Goal: Transaction & Acquisition: Register for event/course

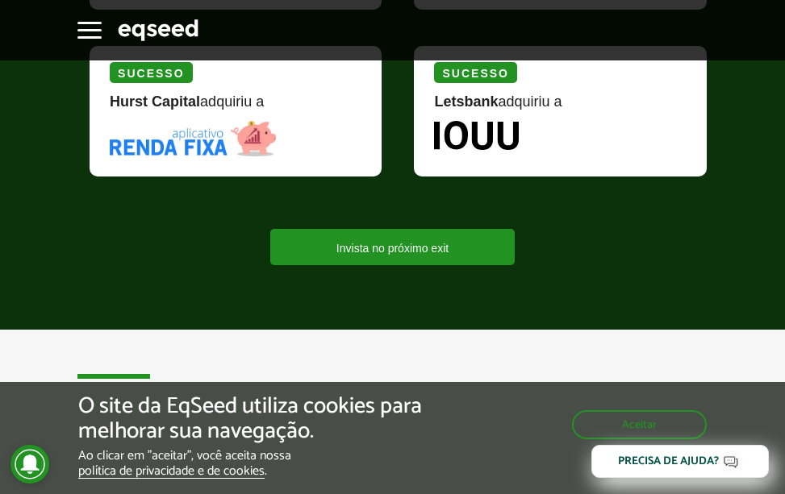
scroll to position [2662, 0]
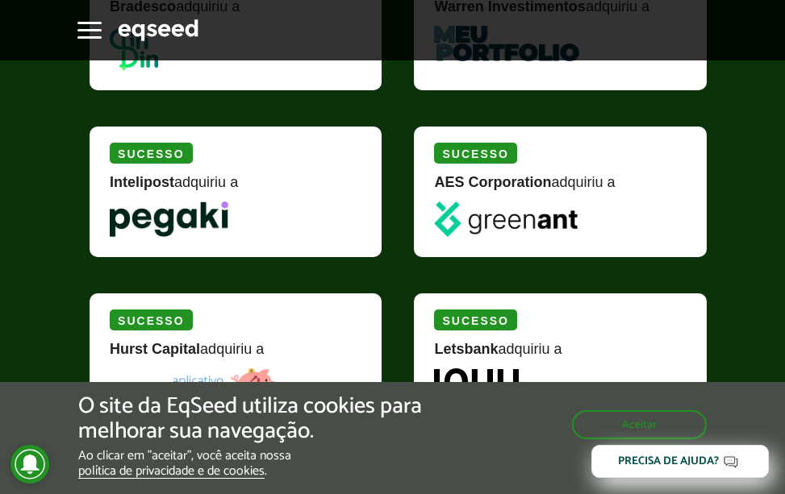
scroll to position [2420, 0]
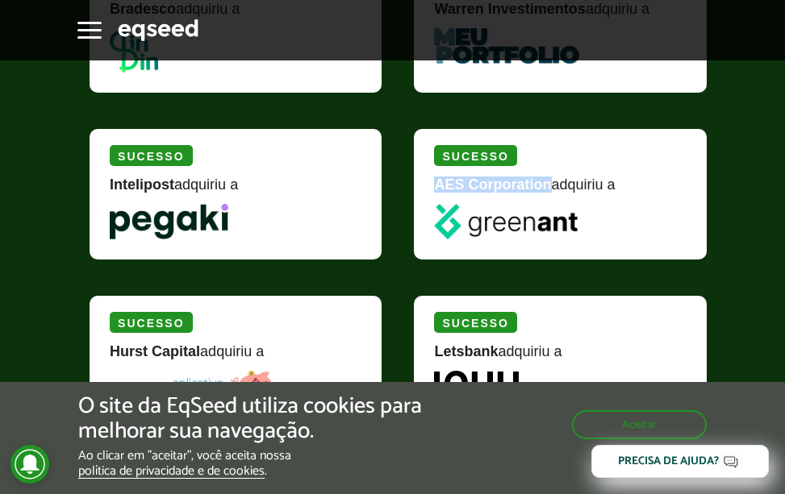
drag, startPoint x: 436, startPoint y: 183, endPoint x: 551, endPoint y: 183, distance: 115.3
click at [551, 183] on strong "AES Corporation" at bounding box center [492, 185] width 117 height 16
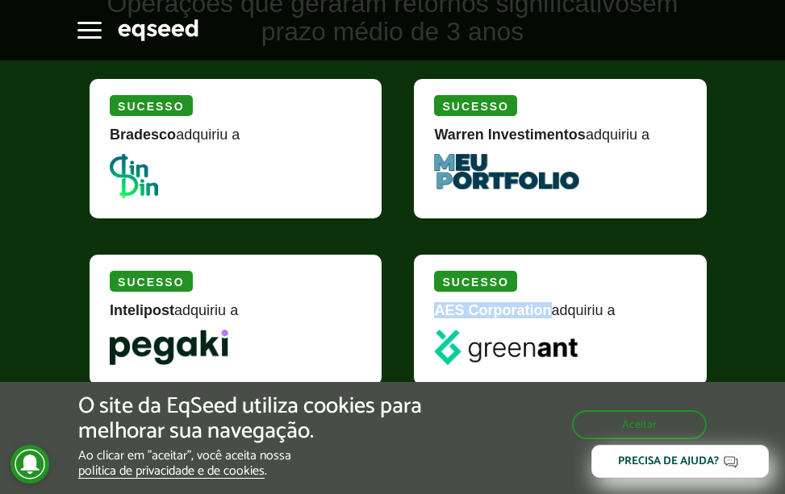
scroll to position [2258, 0]
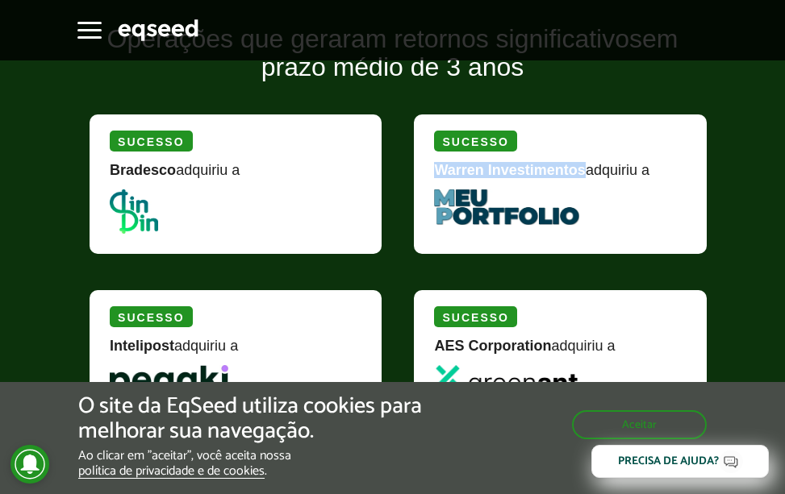
drag, startPoint x: 436, startPoint y: 169, endPoint x: 584, endPoint y: 177, distance: 148.6
click at [584, 177] on strong "Warren Investimentos" at bounding box center [509, 170] width 151 height 16
click at [534, 223] on img at bounding box center [506, 207] width 144 height 35
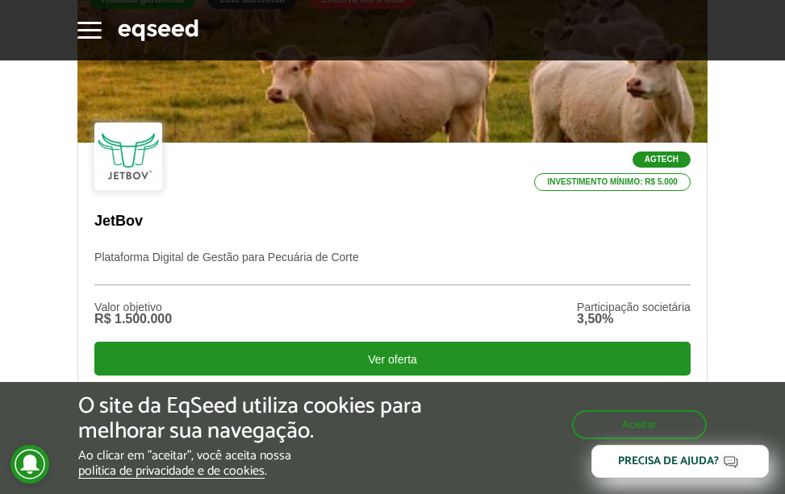
scroll to position [645, 0]
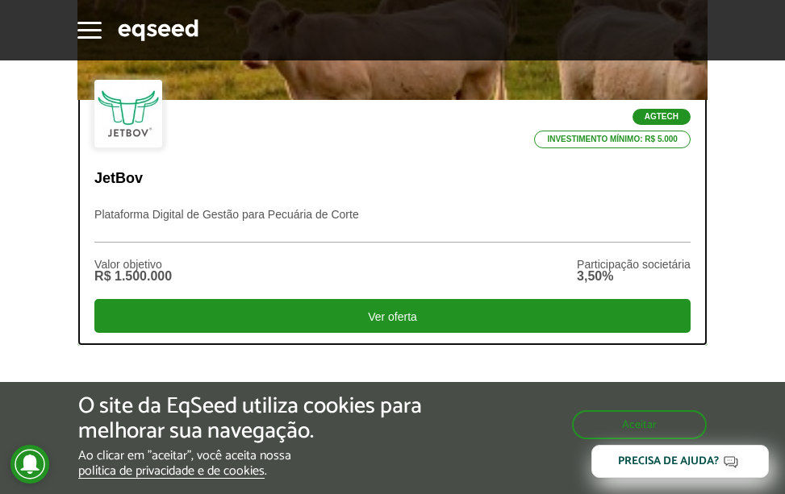
click at [677, 145] on p "Investimento mínimo: R$ 5.000" at bounding box center [612, 140] width 156 height 18
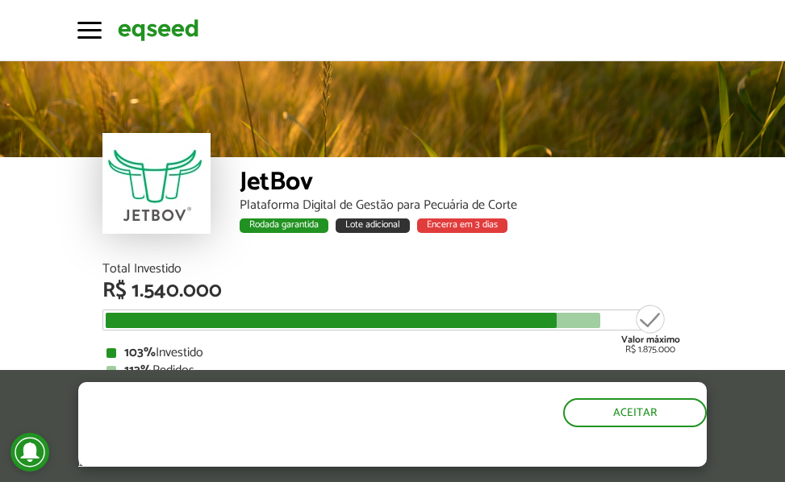
scroll to position [1826, 0]
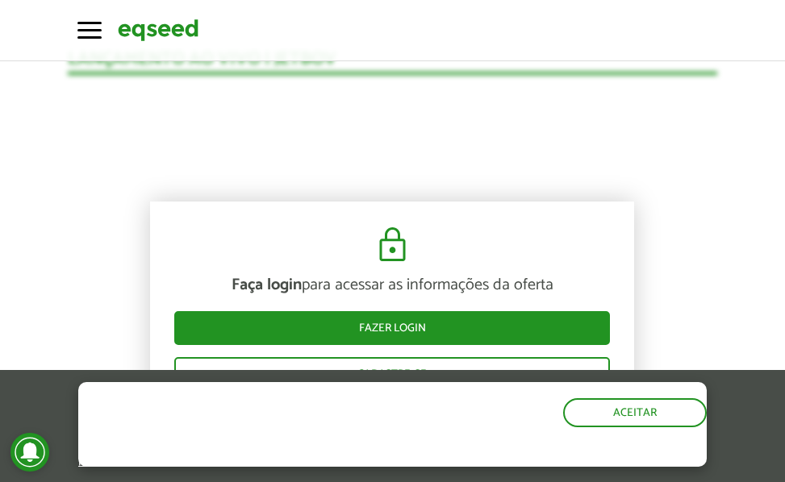
scroll to position [1665, 0]
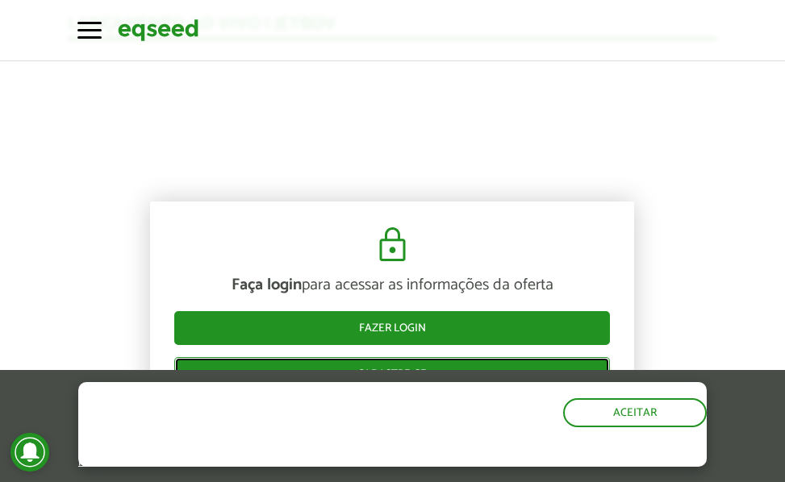
click at [394, 361] on link "Cadastre-se" at bounding box center [392, 374] width 436 height 34
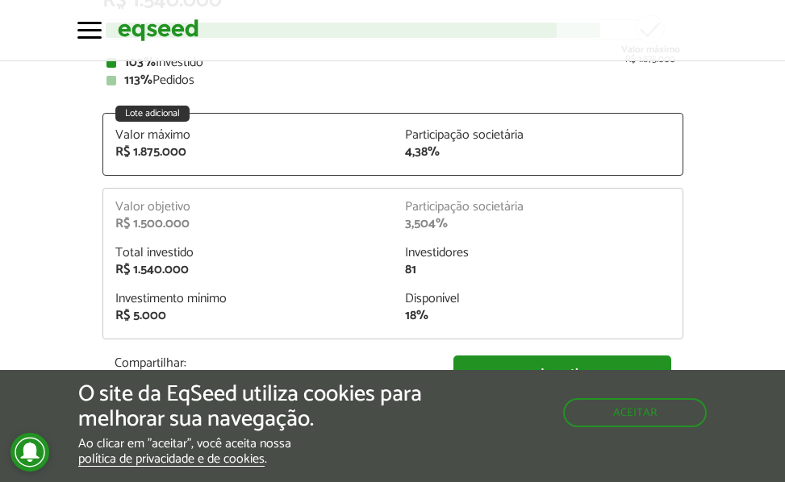
scroll to position [371, 0]
